Goal: Task Accomplishment & Management: Use online tool/utility

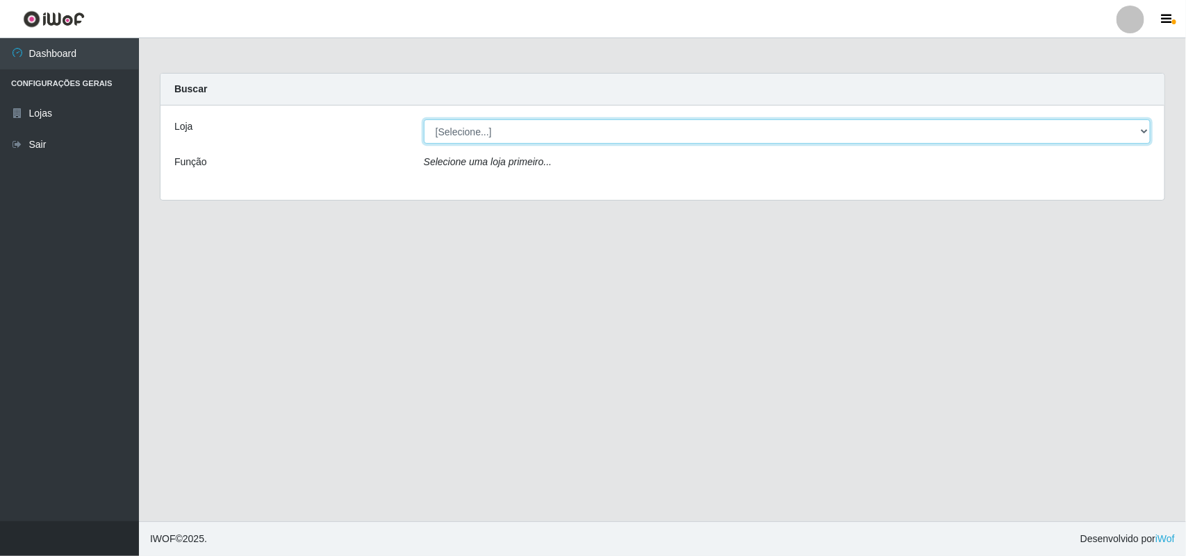
click at [617, 132] on select "[Selecione...] Bemais Supermercados - B11 Manaíra" at bounding box center [787, 131] width 727 height 24
select select "409"
click at [424, 119] on select "[Selecione...] Bemais Supermercados - B11 Manaíra" at bounding box center [787, 131] width 727 height 24
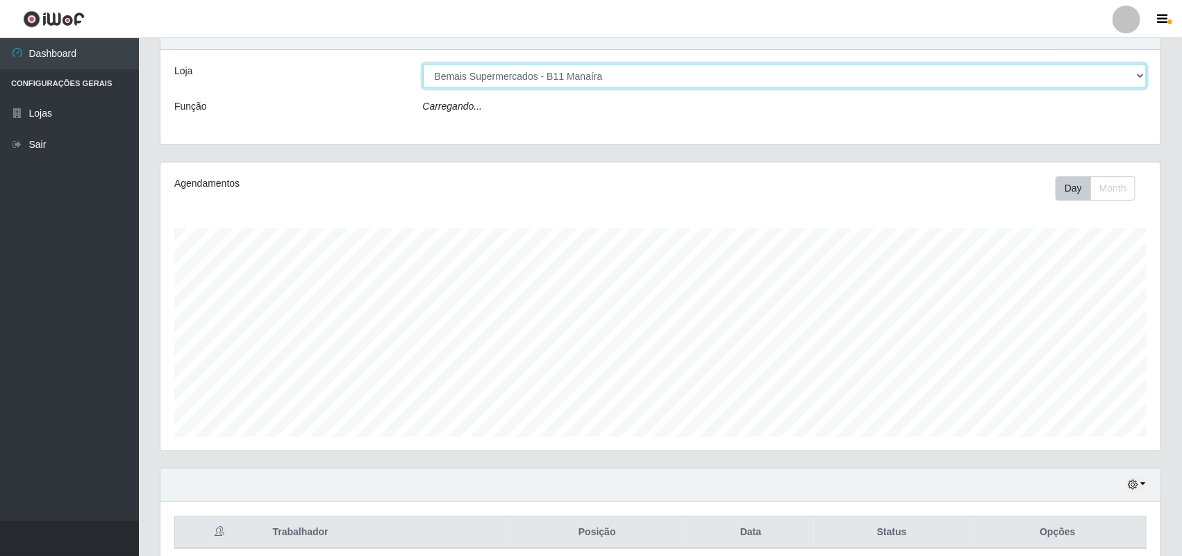
scroll to position [116, 0]
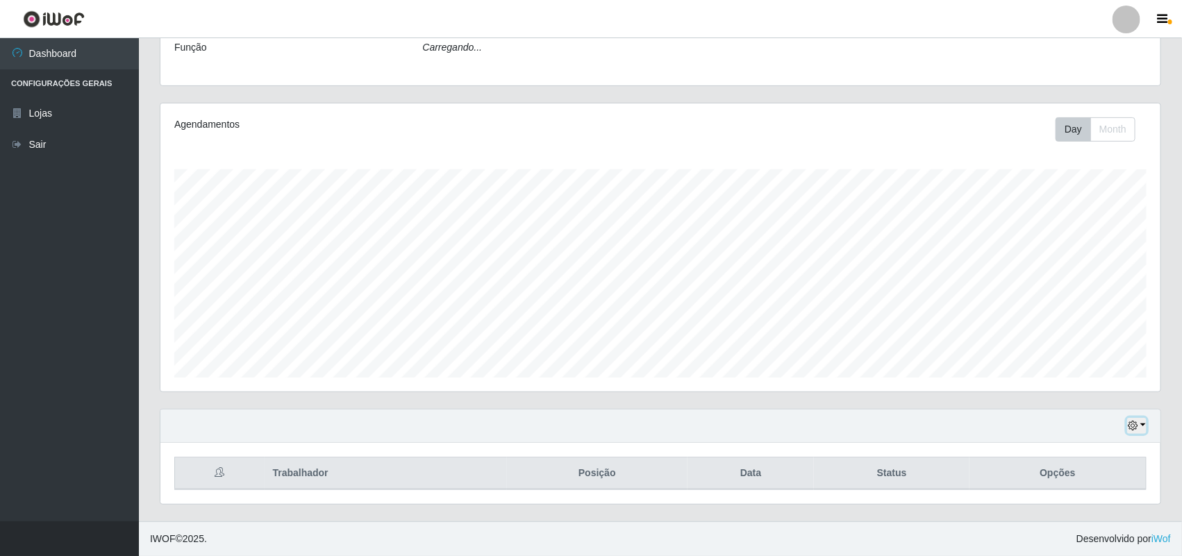
click at [1129, 422] on icon "button" at bounding box center [1133, 426] width 10 height 10
click at [1070, 375] on button "1 Semana" at bounding box center [1091, 376] width 110 height 29
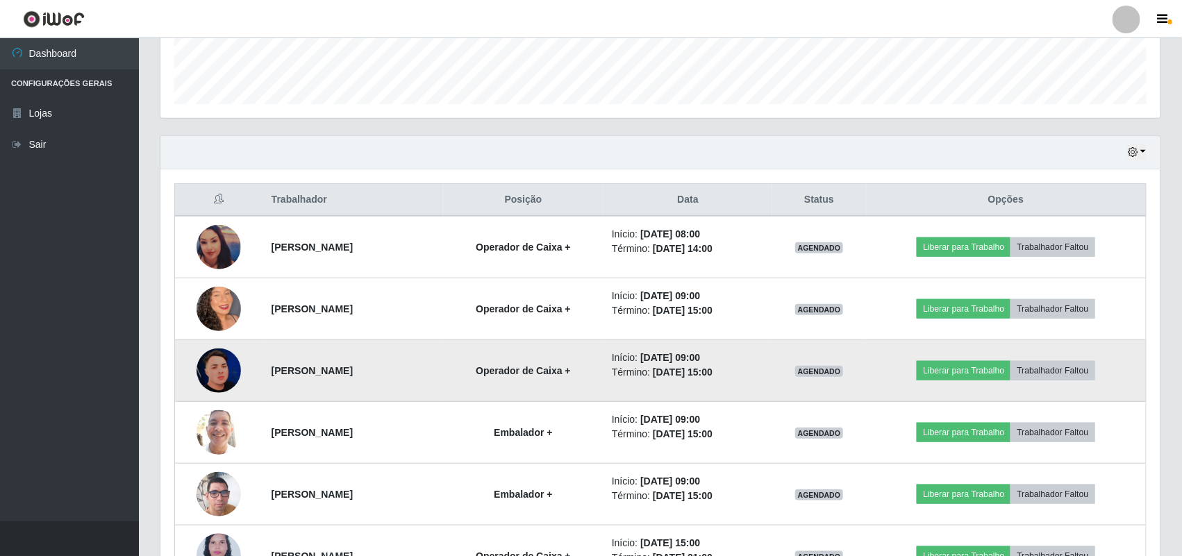
scroll to position [479, 0]
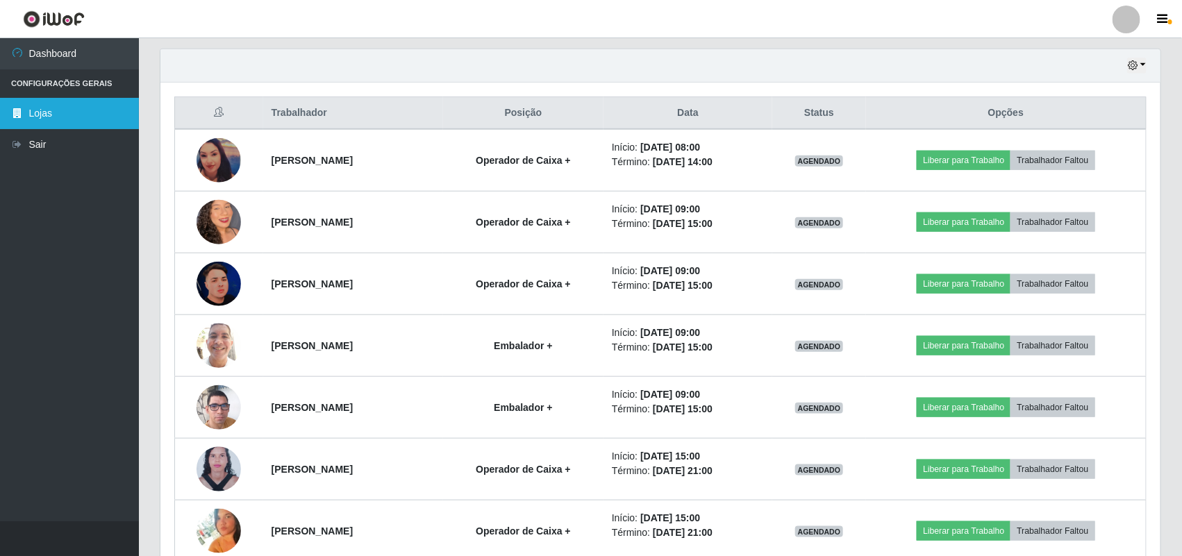
click at [73, 106] on link "Lojas" at bounding box center [69, 113] width 139 height 31
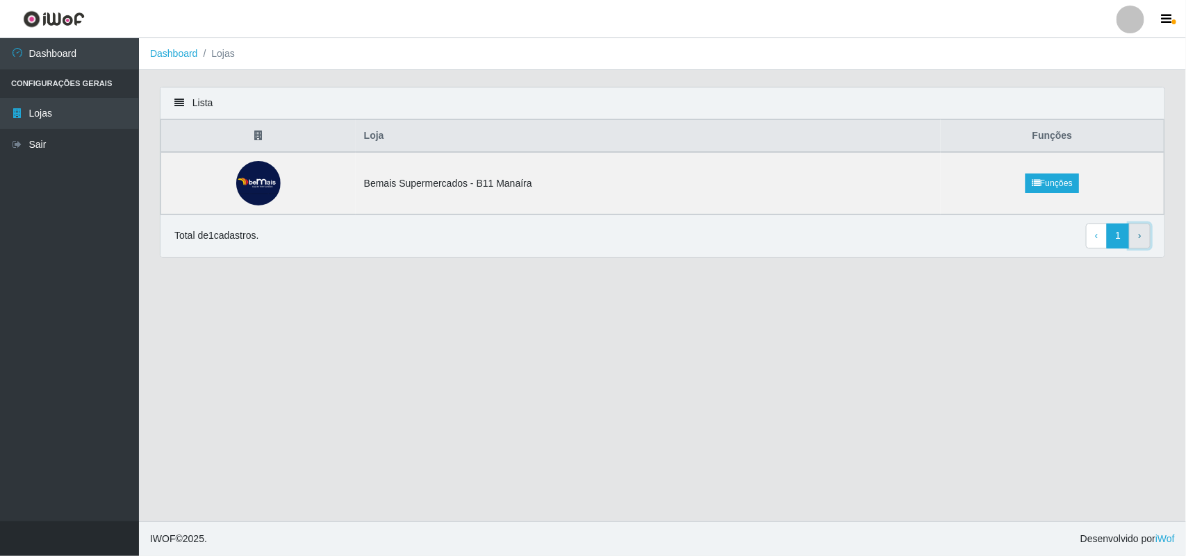
click at [1130, 238] on link "› Next" at bounding box center [1140, 236] width 22 height 25
click at [1057, 181] on link "Funções" at bounding box center [1051, 183] width 53 height 19
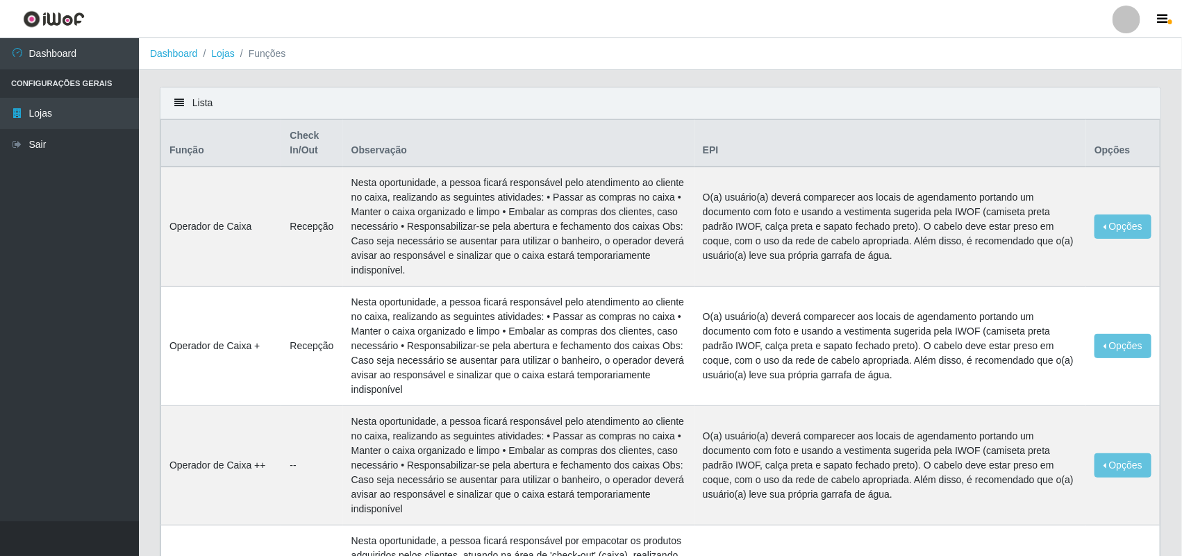
click at [178, 97] on div "Lista" at bounding box center [660, 104] width 1000 height 32
click at [60, 60] on link "Dashboard" at bounding box center [69, 53] width 139 height 31
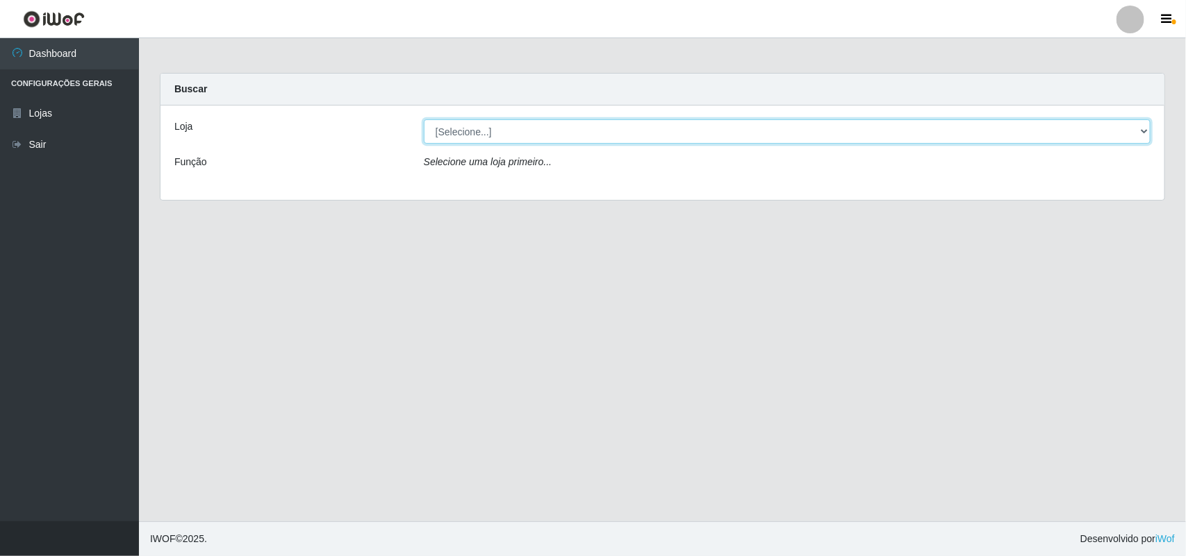
drag, startPoint x: 485, startPoint y: 125, endPoint x: 476, endPoint y: 135, distance: 13.8
click at [486, 125] on select "[Selecione...] Bemais Supermercados - B11 Manaíra" at bounding box center [787, 131] width 727 height 24
select select "409"
click at [424, 119] on select "[Selecione...] Bemais Supermercados - B11 Manaíra" at bounding box center [787, 131] width 727 height 24
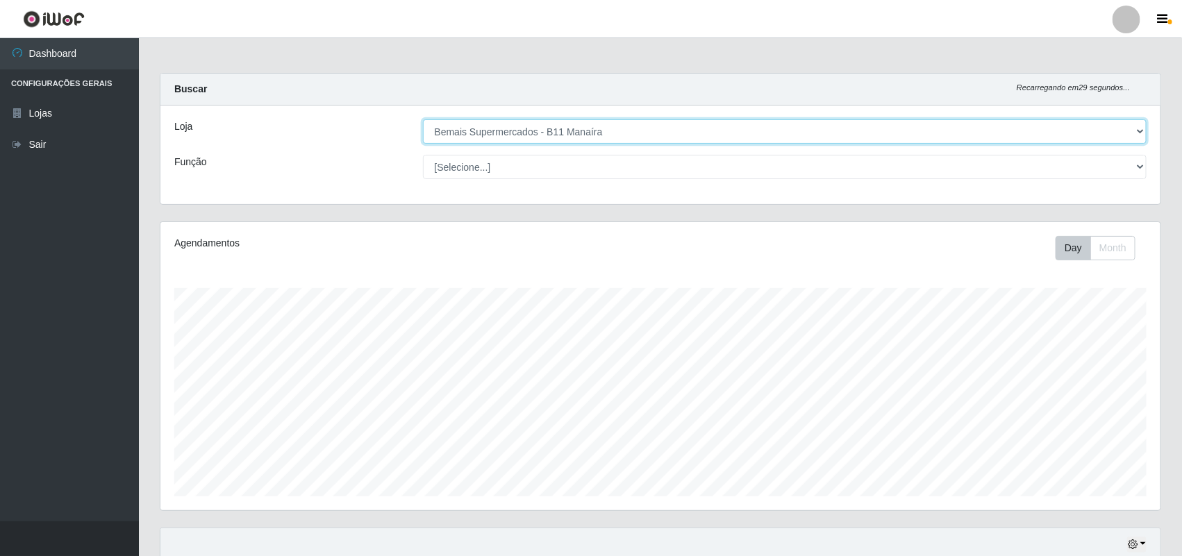
scroll to position [289, 1000]
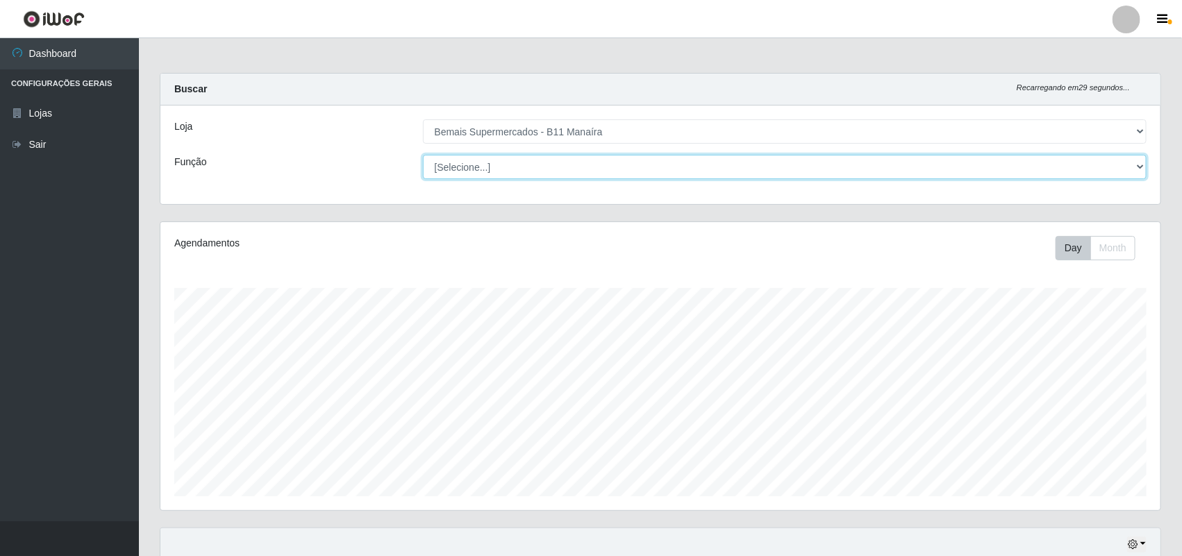
click at [577, 165] on select "[Selecione...] ASG ASG + ASG ++ Auxiliar de Estacionamento Auxiliar de Estacion…" at bounding box center [785, 167] width 725 height 24
click at [423, 155] on select "[Selecione...] ASG ASG + ASG ++ Auxiliar de Estacionamento Auxiliar de Estacion…" at bounding box center [785, 167] width 725 height 24
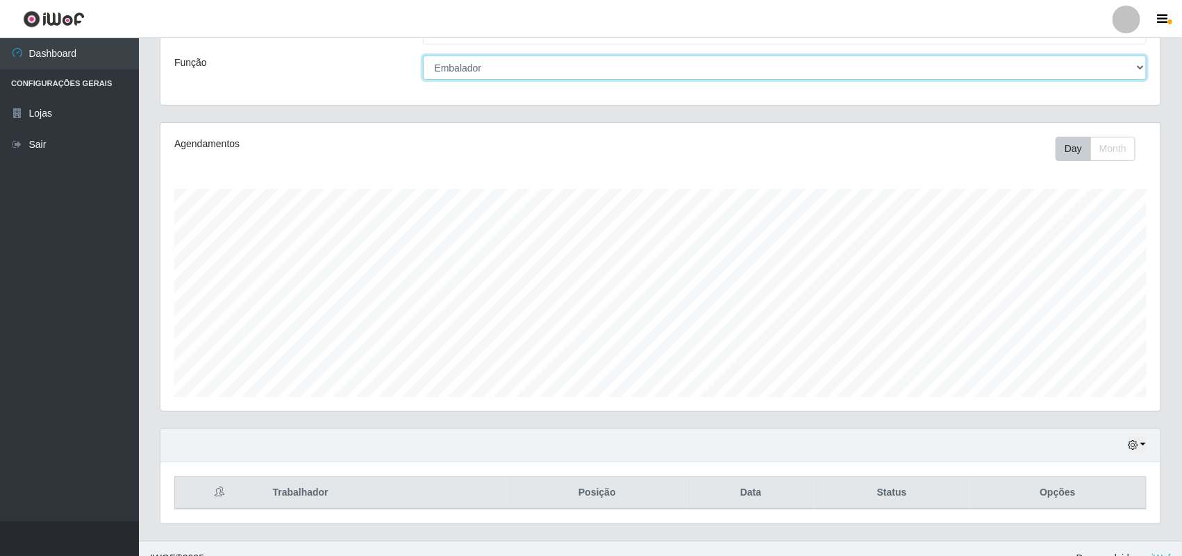
scroll to position [120, 0]
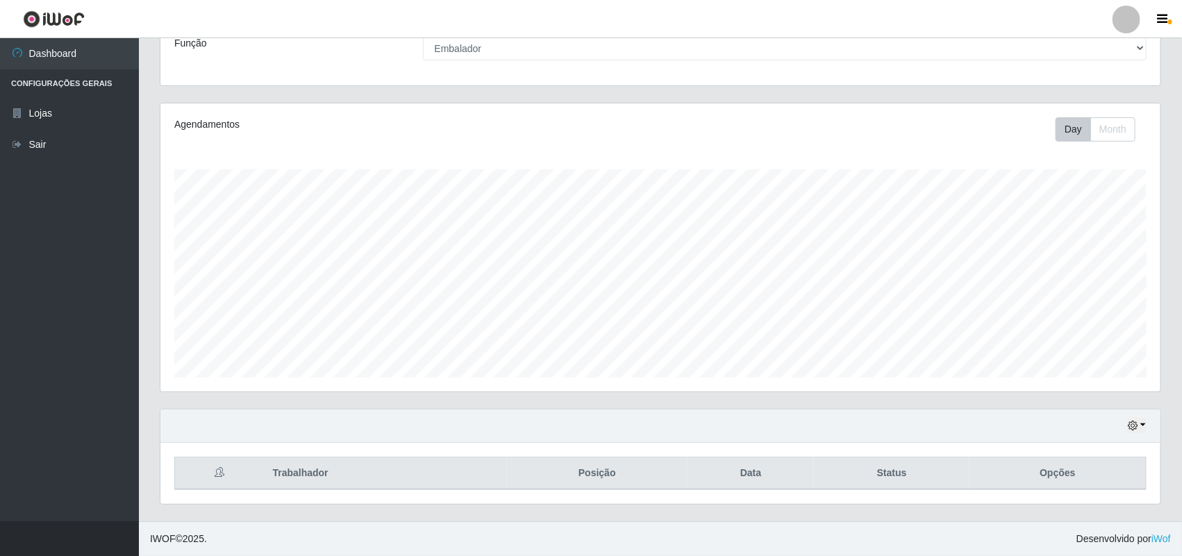
click at [1119, 422] on div "Hoje 1 dia 3 dias 1 Semana Não encerrados" at bounding box center [660, 426] width 1000 height 33
click at [1129, 427] on icon "button" at bounding box center [1133, 426] width 10 height 10
click at [1092, 370] on button "1 Semana" at bounding box center [1091, 373] width 110 height 29
click at [462, 51] on select "[Selecione...] ASG ASG + ASG ++ Auxiliar de Estacionamento Auxiliar de Estacion…" at bounding box center [785, 48] width 725 height 24
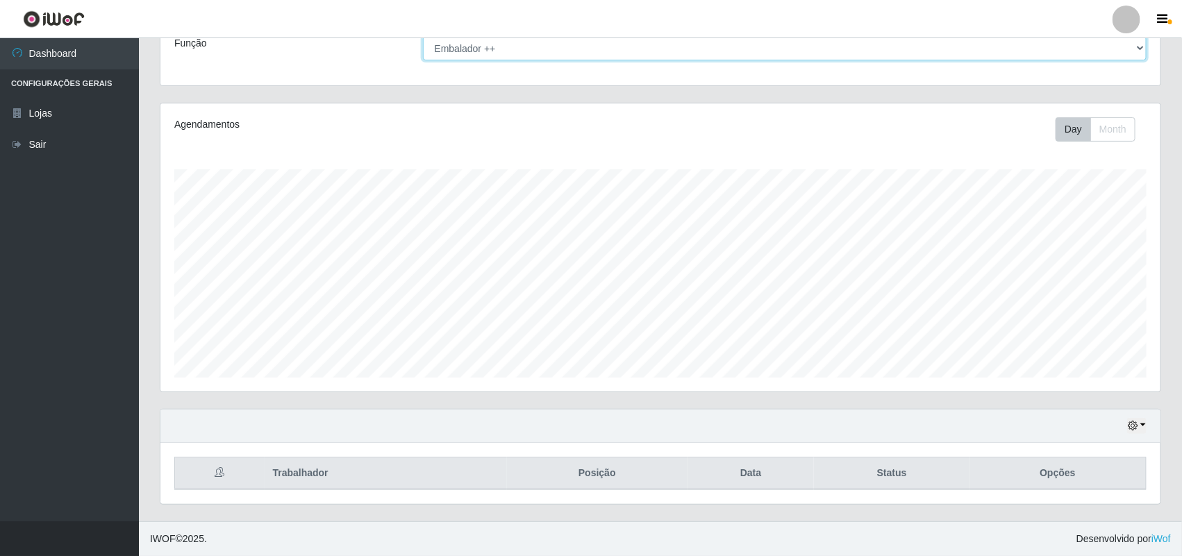
click at [423, 36] on select "[Selecione...] ASG ASG + ASG ++ Auxiliar de Estacionamento Auxiliar de Estacion…" at bounding box center [785, 48] width 725 height 24
click at [1143, 420] on button "button" at bounding box center [1136, 426] width 19 height 16
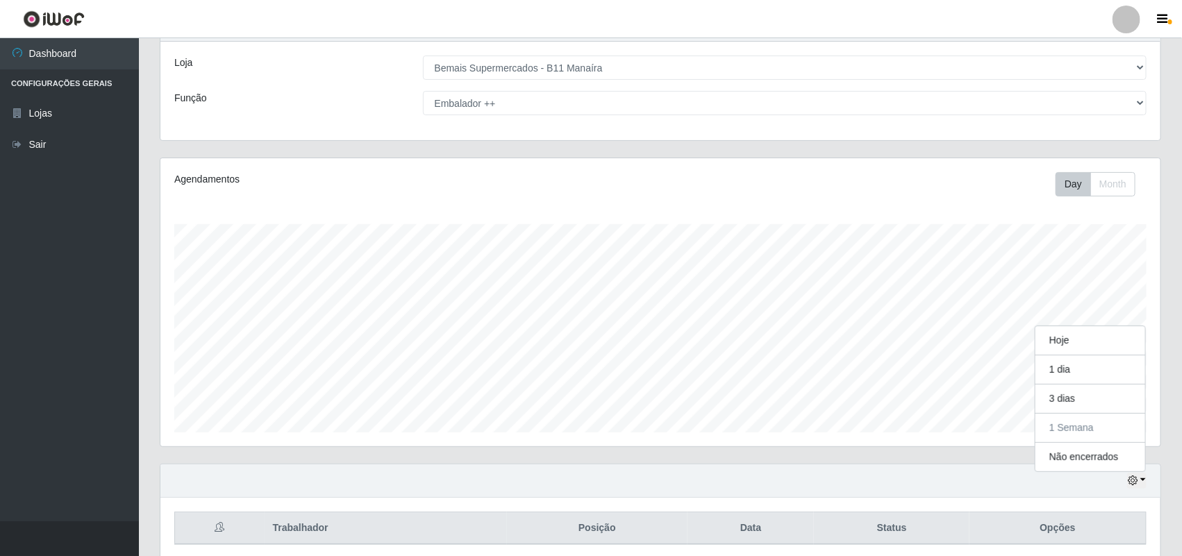
scroll to position [33, 0]
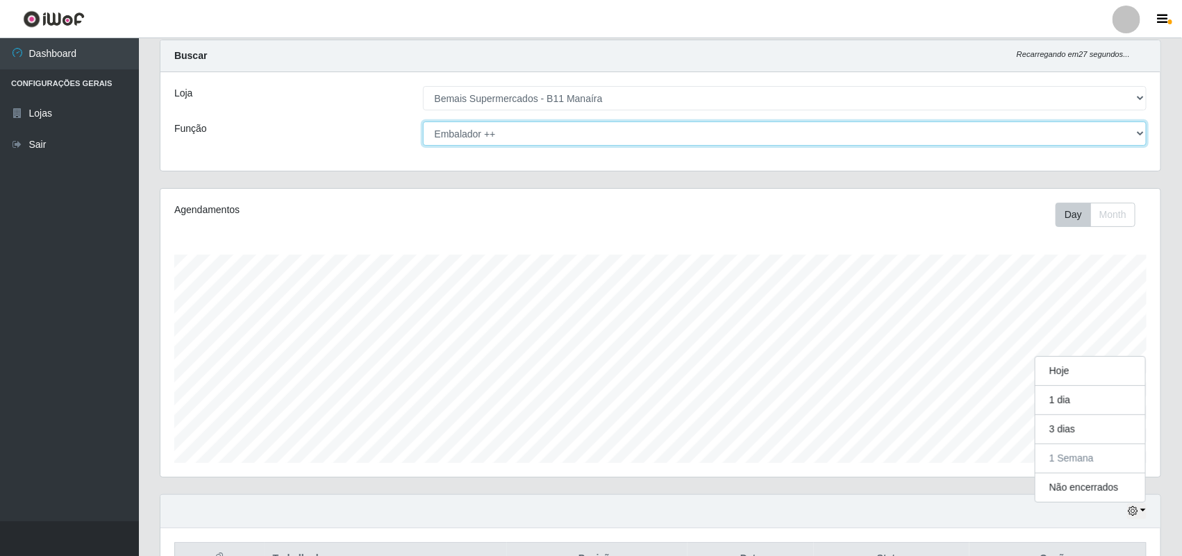
click at [488, 139] on select "[Selecione...] ASG ASG + ASG ++ Auxiliar de Estacionamento Auxiliar de Estacion…" at bounding box center [785, 134] width 725 height 24
click at [423, 122] on select "[Selecione...] ASG ASG + ASG ++ Auxiliar de Estacionamento Auxiliar de Estacion…" at bounding box center [785, 134] width 725 height 24
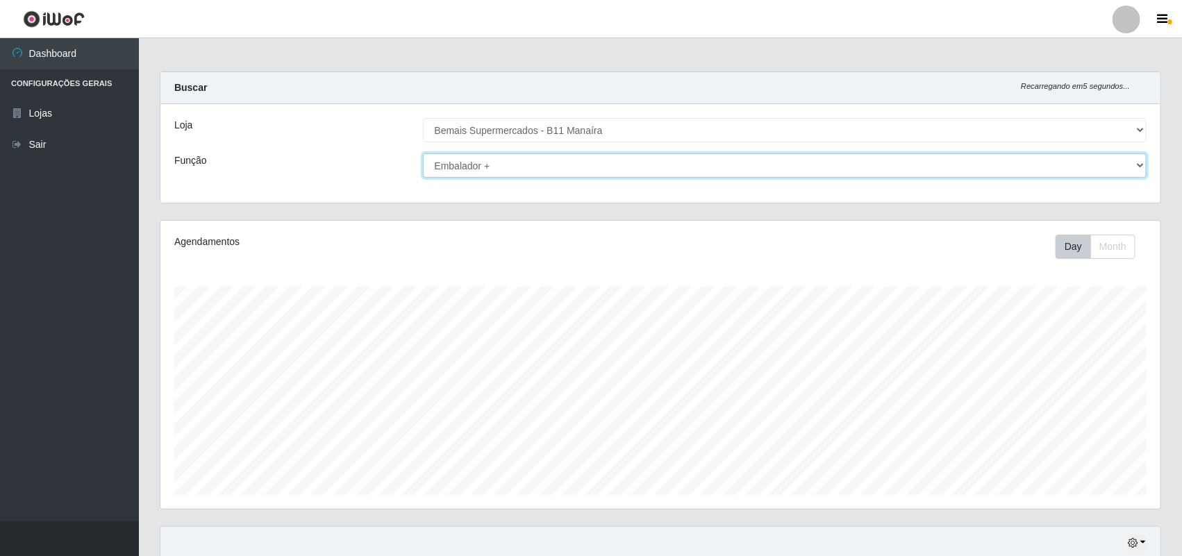
scroll to position [0, 0]
click at [495, 163] on select "[Selecione...] ASG ASG + ASG ++ Auxiliar de Estacionamento Auxiliar de Estacion…" at bounding box center [785, 167] width 725 height 24
click at [423, 155] on select "[Selecione...] ASG ASG + ASG ++ Auxiliar de Estacionamento Auxiliar de Estacion…" at bounding box center [785, 167] width 725 height 24
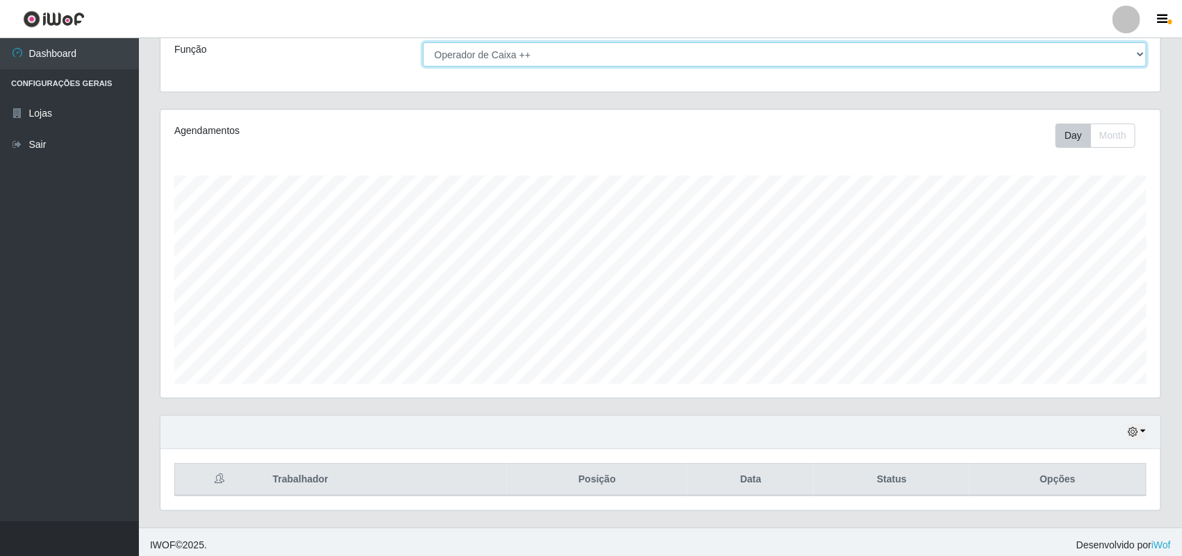
scroll to position [120, 0]
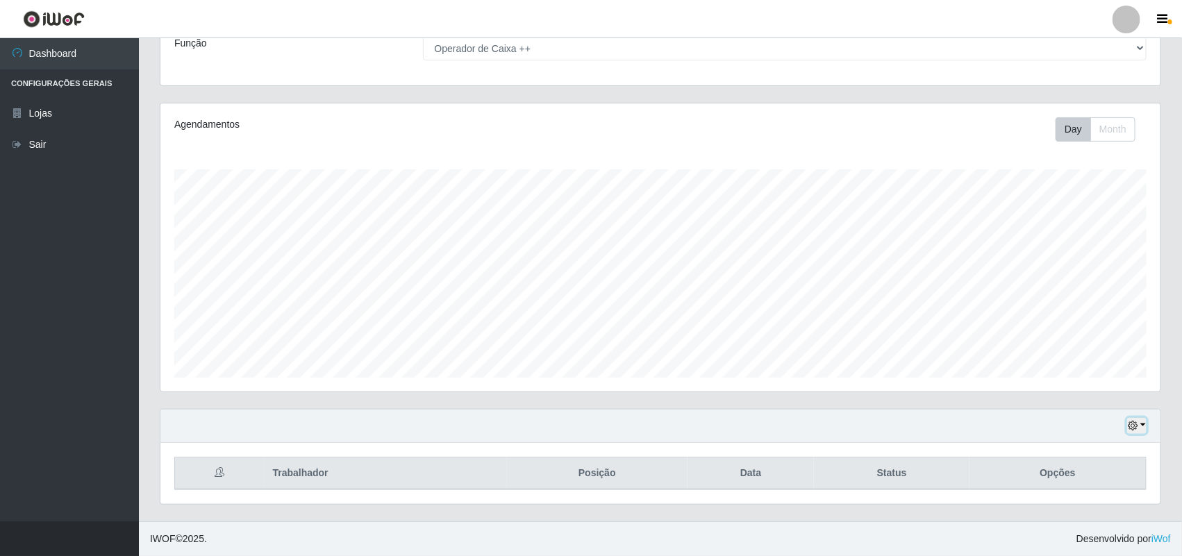
click at [1130, 431] on button "button" at bounding box center [1136, 426] width 19 height 16
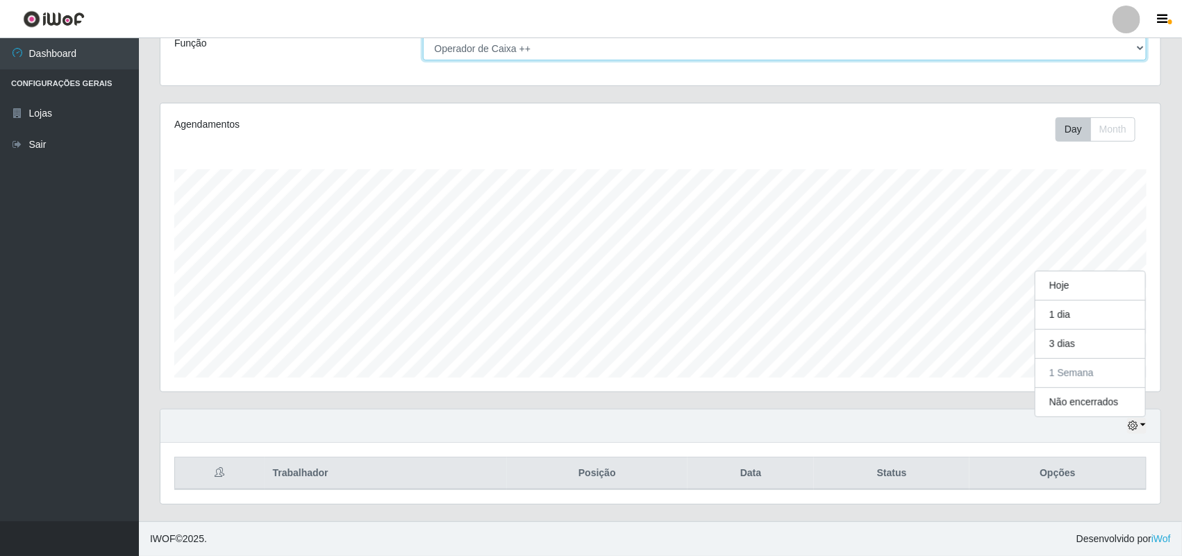
click at [470, 52] on select "[Selecione...] ASG ASG + ASG ++ Auxiliar de Estacionamento Auxiliar de Estacion…" at bounding box center [785, 48] width 725 height 24
click at [423, 36] on select "[Selecione...] ASG ASG + ASG ++ Auxiliar de Estacionamento Auxiliar de Estacion…" at bounding box center [785, 48] width 725 height 24
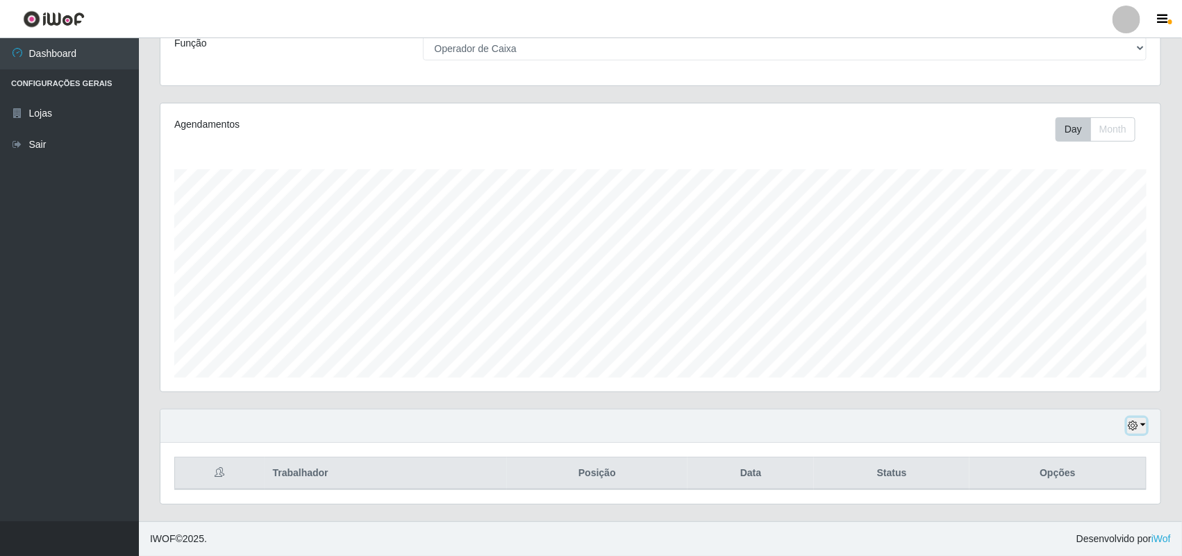
click at [1143, 427] on button "button" at bounding box center [1136, 426] width 19 height 16
click at [1068, 348] on button "3 dias" at bounding box center [1091, 344] width 110 height 29
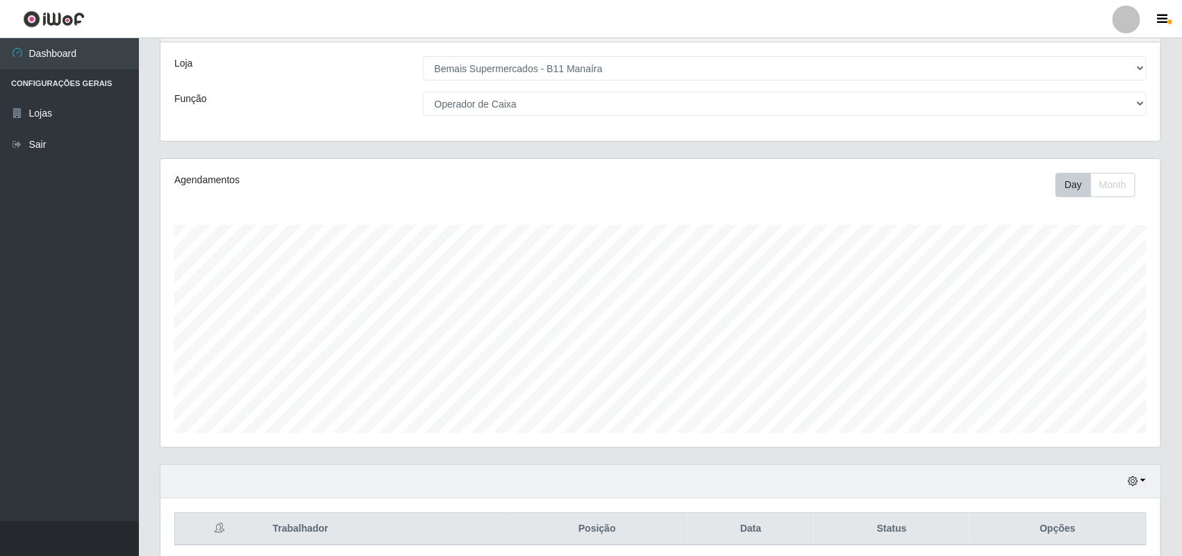
scroll to position [33, 0]
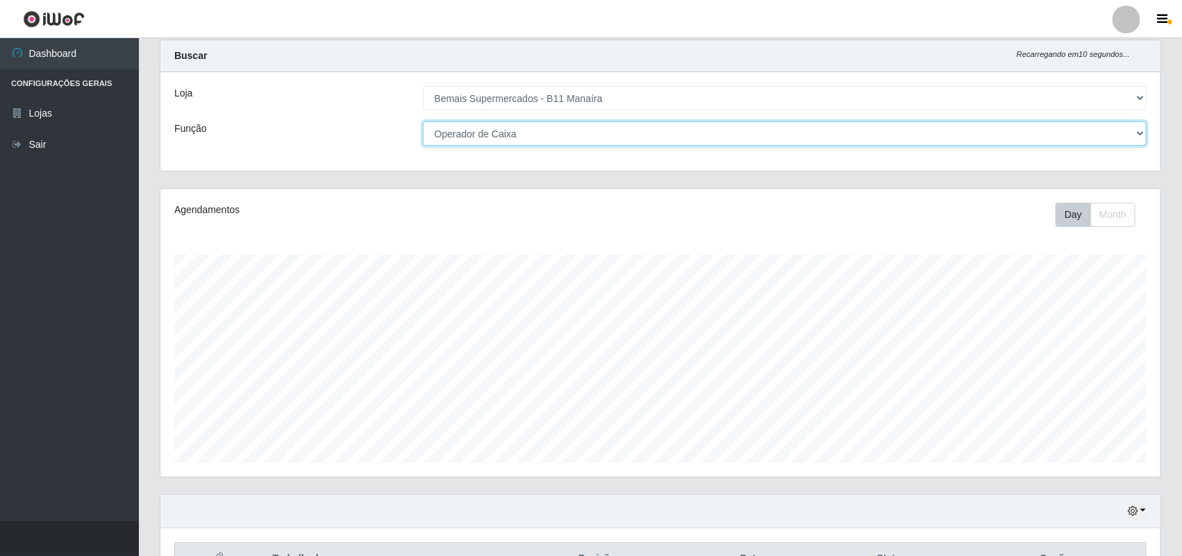
click at [450, 134] on select "[Selecione...] ASG ASG + ASG ++ Auxiliar de Estacionamento Auxiliar de Estacion…" at bounding box center [785, 134] width 725 height 24
select select "72"
click at [423, 122] on select "[Selecione...] ASG ASG + ASG ++ Auxiliar de Estacionamento Auxiliar de Estacion…" at bounding box center [785, 134] width 725 height 24
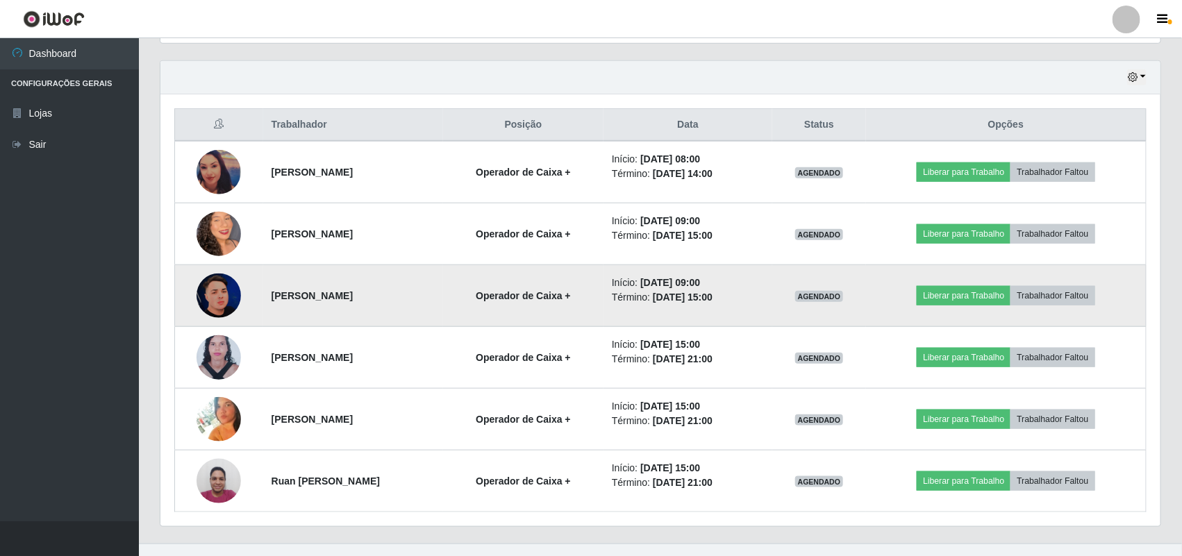
scroll to position [492, 0]
